Goal: Task Accomplishment & Management: Use online tool/utility

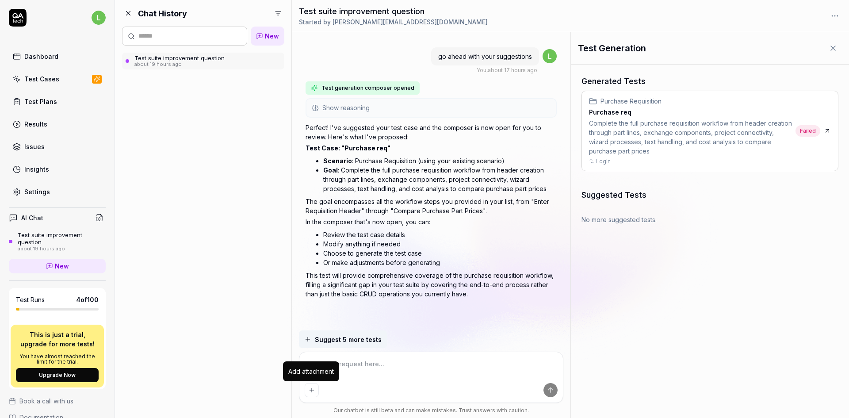
type textarea "*"
click at [314, 391] on icon "Add attachment" at bounding box center [311, 389] width 7 height 7
click at [60, 79] on link "Test Cases" at bounding box center [57, 78] width 97 height 17
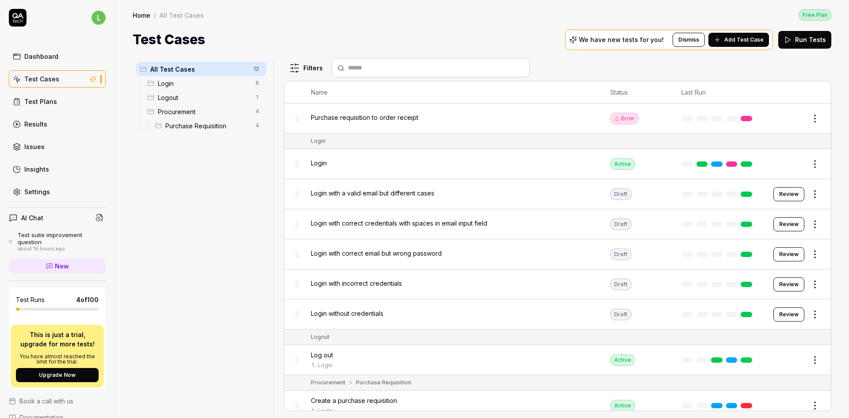
click at [437, 116] on div "Purchase requisition to order receipt" at bounding box center [452, 117] width 282 height 9
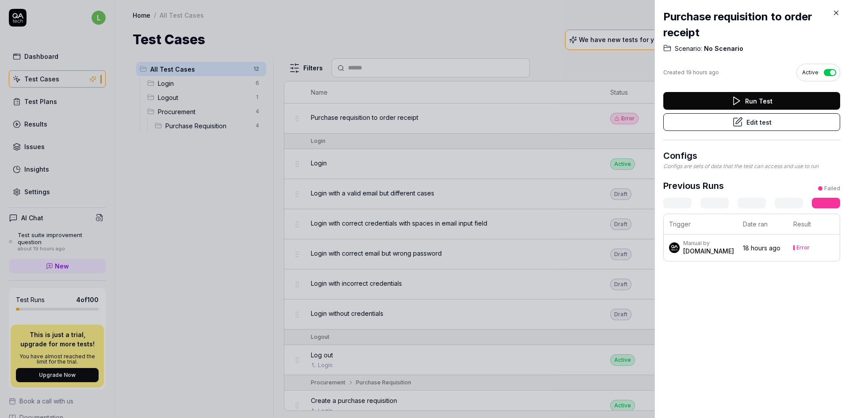
click at [727, 124] on button "Edit test" at bounding box center [751, 122] width 177 height 18
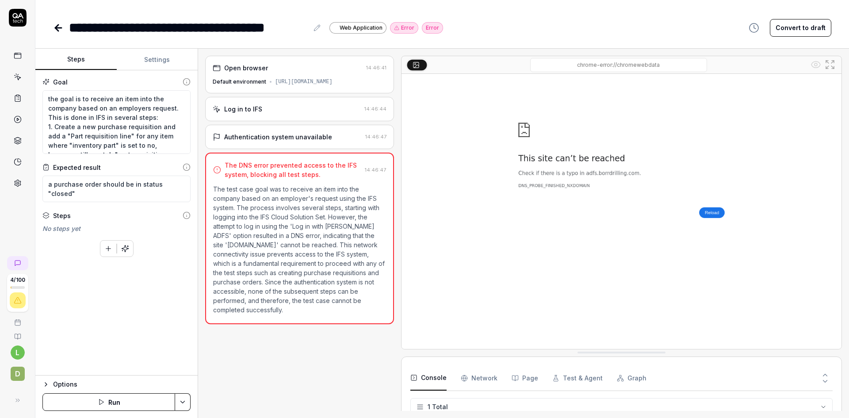
type textarea "*"
click at [55, 28] on icon at bounding box center [58, 28] width 6 height 0
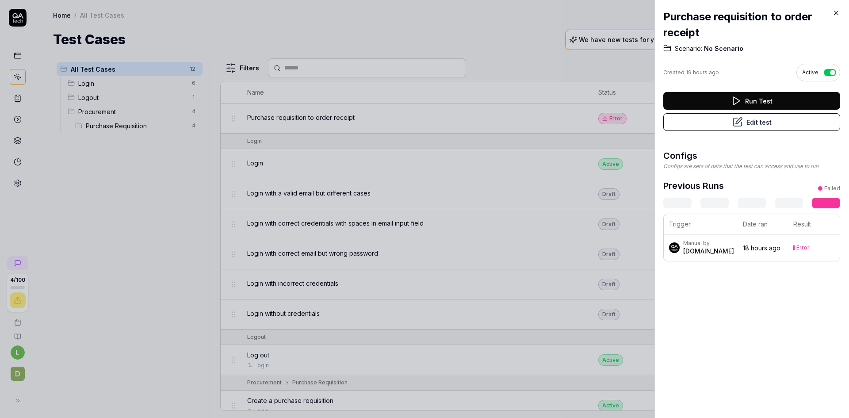
click at [727, 11] on icon at bounding box center [836, 13] width 8 height 8
